Goal: Information Seeking & Learning: Learn about a topic

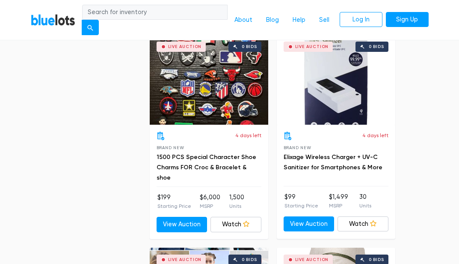
scroll to position [2583, 0]
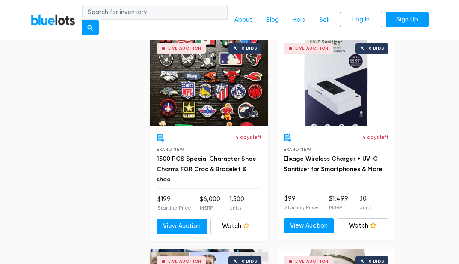
click at [190, 91] on div "Live Auction 0 bids" at bounding box center [209, 81] width 119 height 90
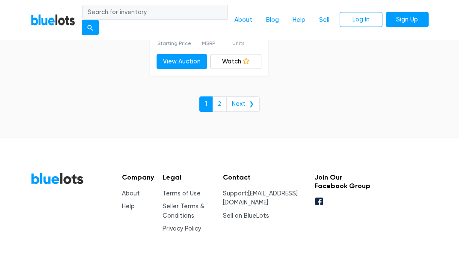
scroll to position [5721, 0]
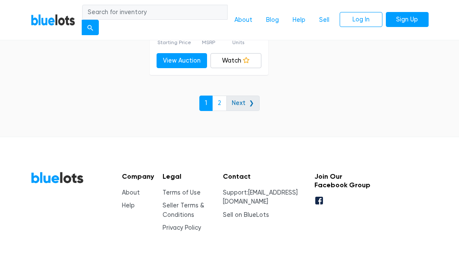
click at [243, 96] on link "Next ❯" at bounding box center [242, 102] width 33 height 15
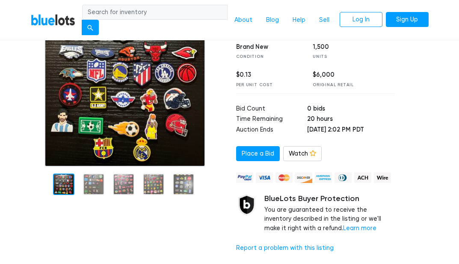
scroll to position [151, 0]
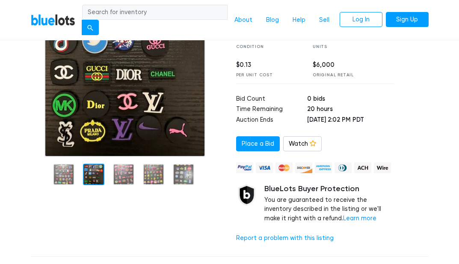
click at [95, 167] on div at bounding box center [93, 174] width 21 height 21
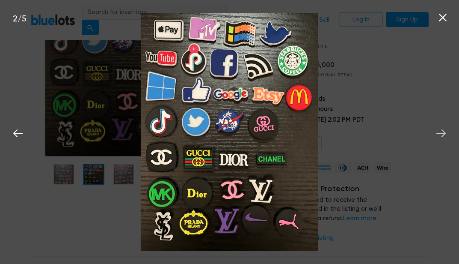
click at [444, 134] on icon at bounding box center [441, 133] width 13 height 13
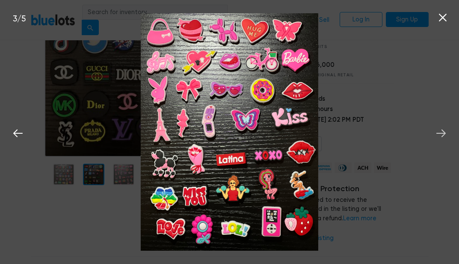
click at [442, 134] on icon at bounding box center [441, 133] width 13 height 13
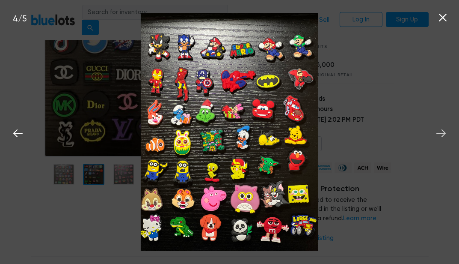
click at [442, 134] on icon at bounding box center [441, 133] width 13 height 13
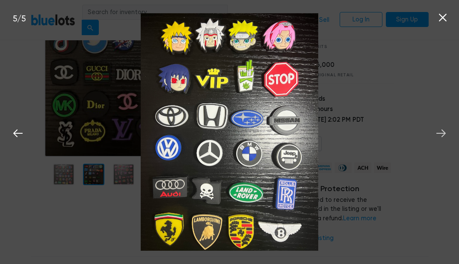
click at [441, 134] on icon at bounding box center [441, 133] width 13 height 13
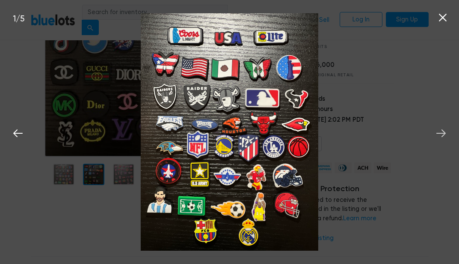
click at [441, 134] on icon at bounding box center [441, 133] width 13 height 13
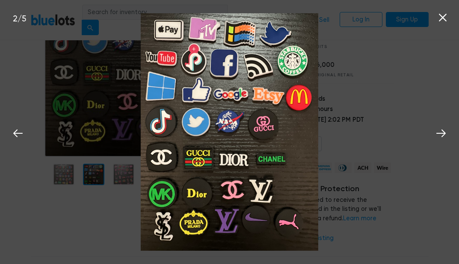
click at [445, 18] on icon at bounding box center [443, 17] width 13 height 13
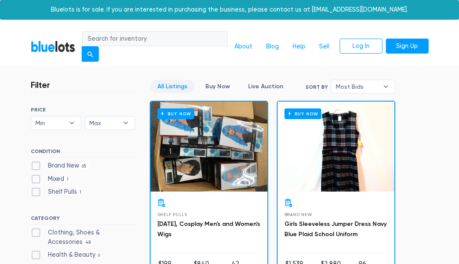
click at [59, 48] on link "BlueLots" at bounding box center [53, 46] width 45 height 12
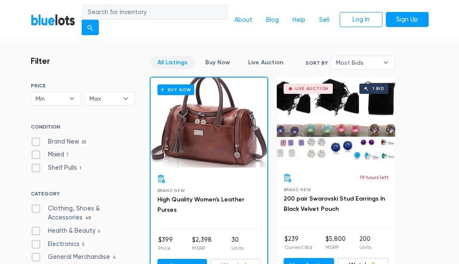
scroll to position [204, 0]
